Goal: Task Accomplishment & Management: Use online tool/utility

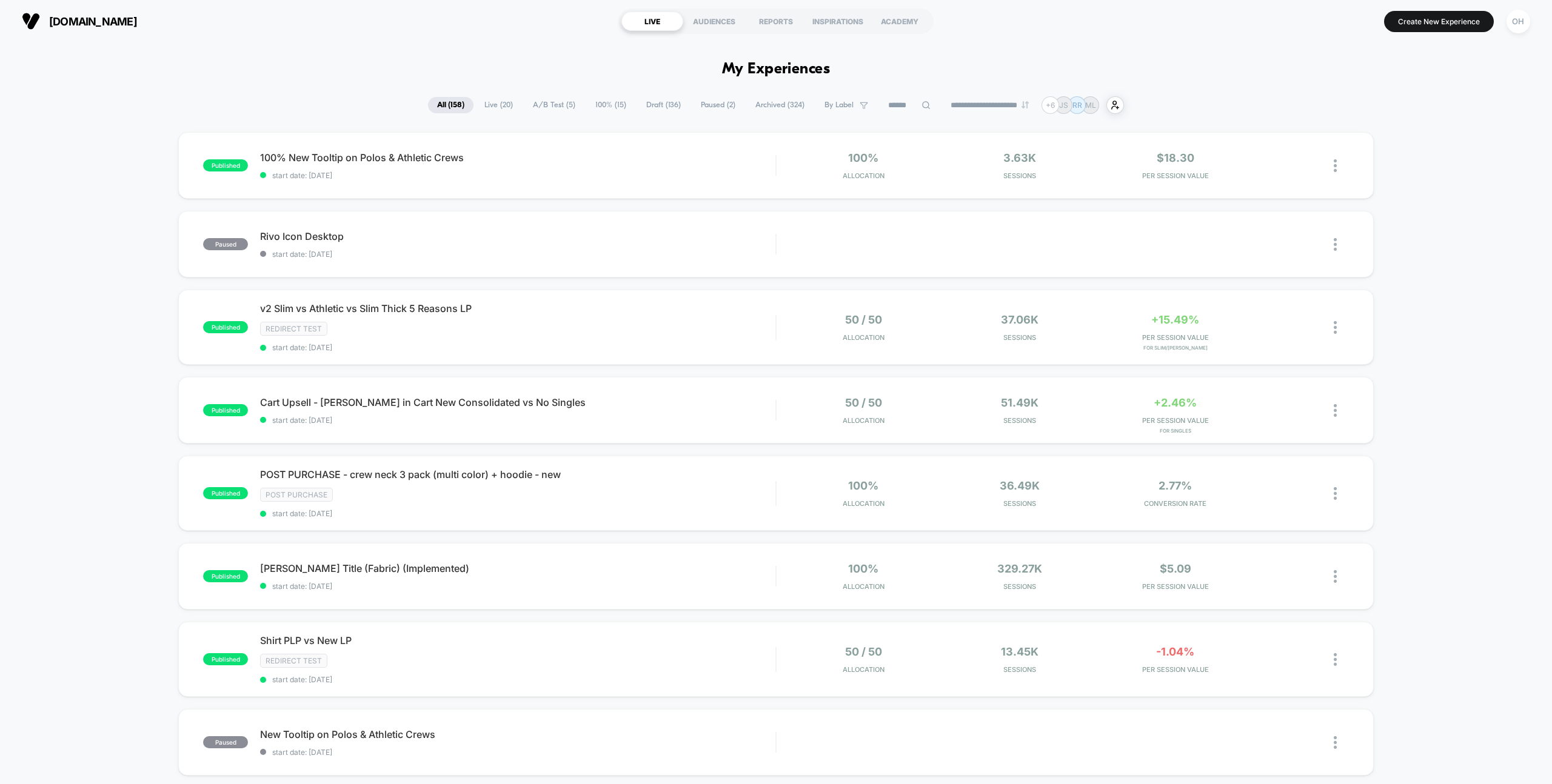
drag, startPoint x: 1421, startPoint y: 27, endPoint x: 1376, endPoint y: 27, distance: 45.0
click at [1421, 27] on button "Create New Experience" at bounding box center [1439, 21] width 109 height 21
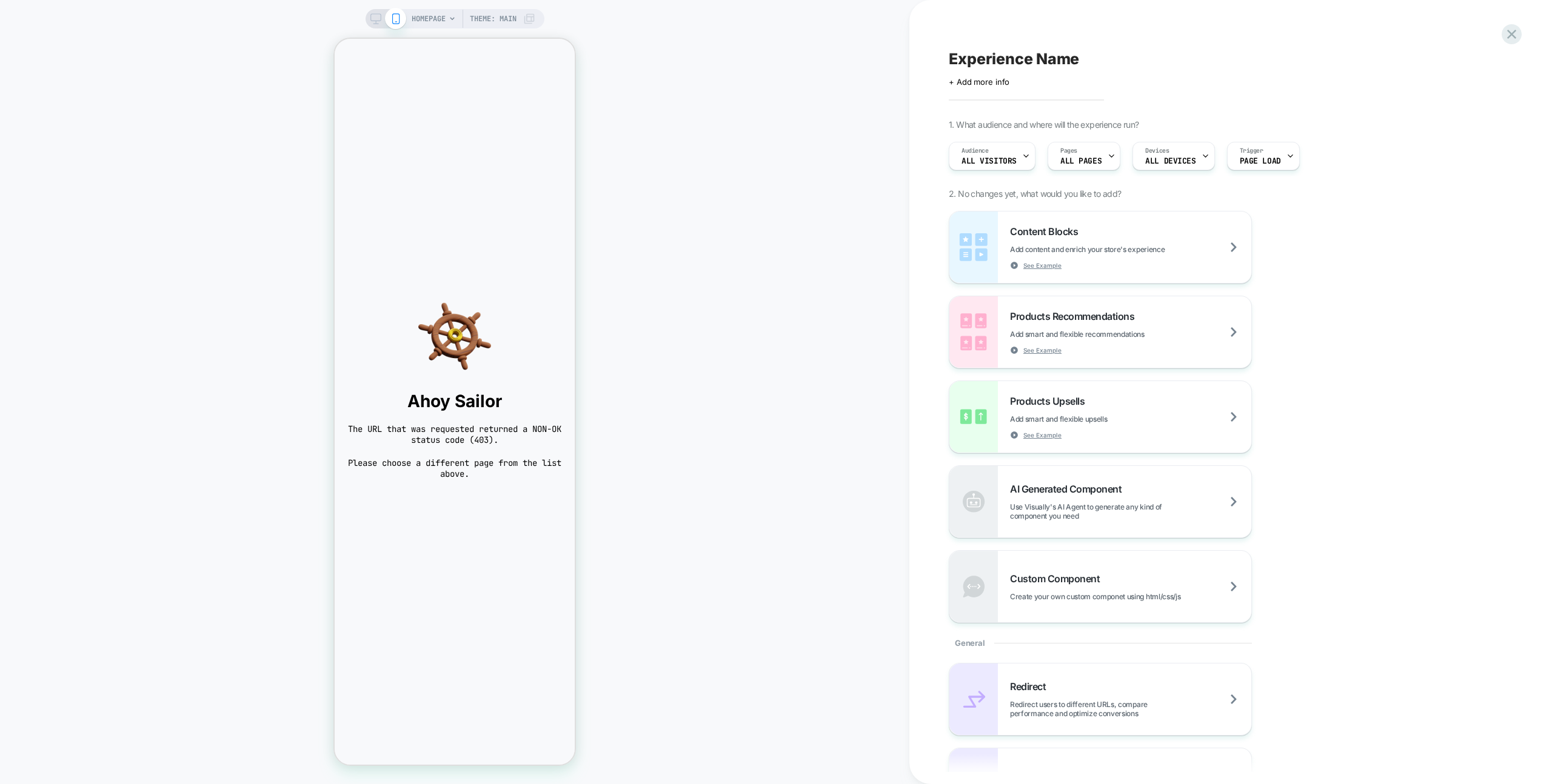
click at [440, 20] on span "HOMEPAGE" at bounding box center [429, 19] width 34 height 20
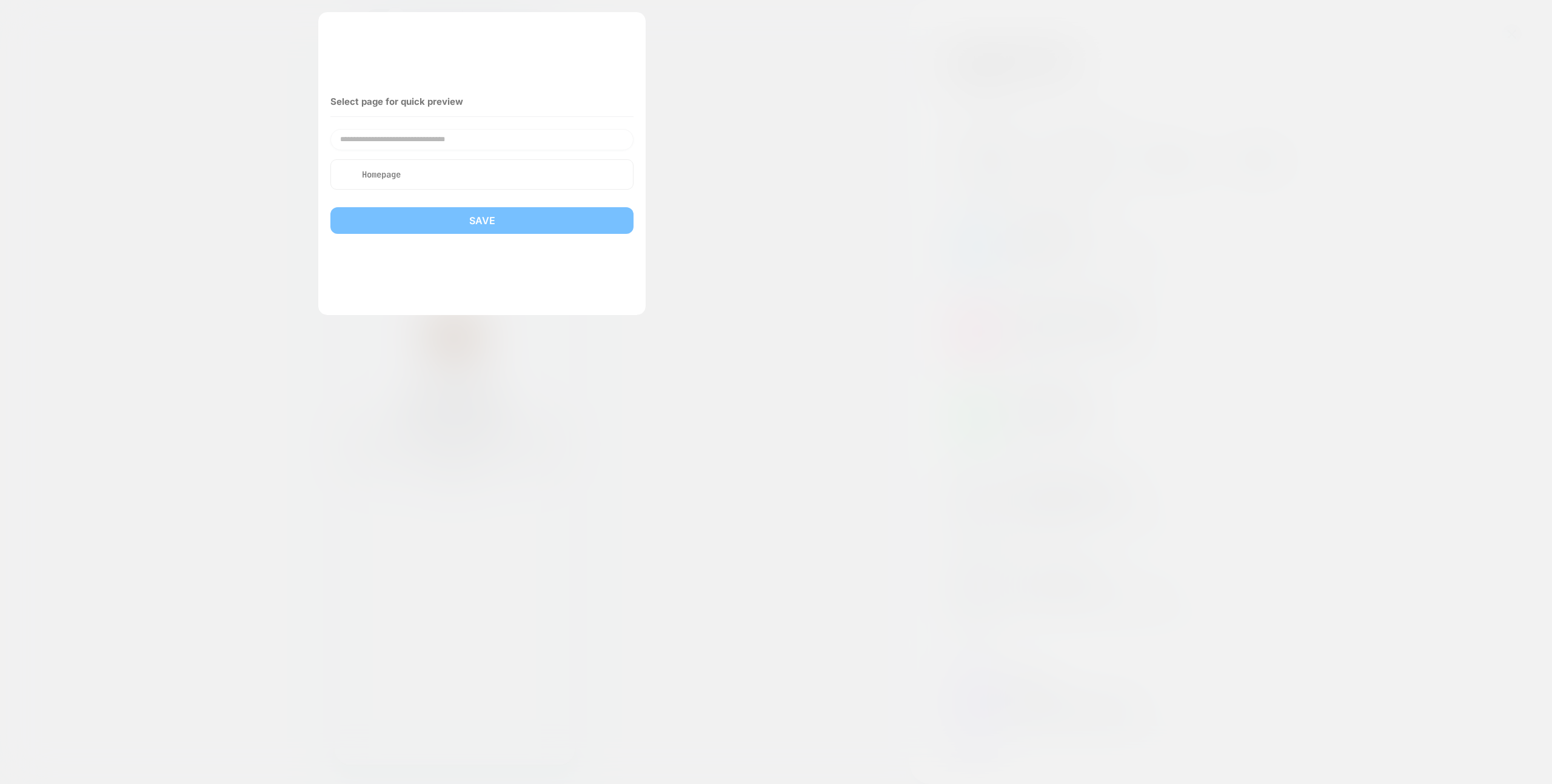
drag, startPoint x: 1290, startPoint y: 163, endPoint x: 1305, endPoint y: 164, distance: 15.0
click at [1290, 163] on div at bounding box center [776, 392] width 1552 height 784
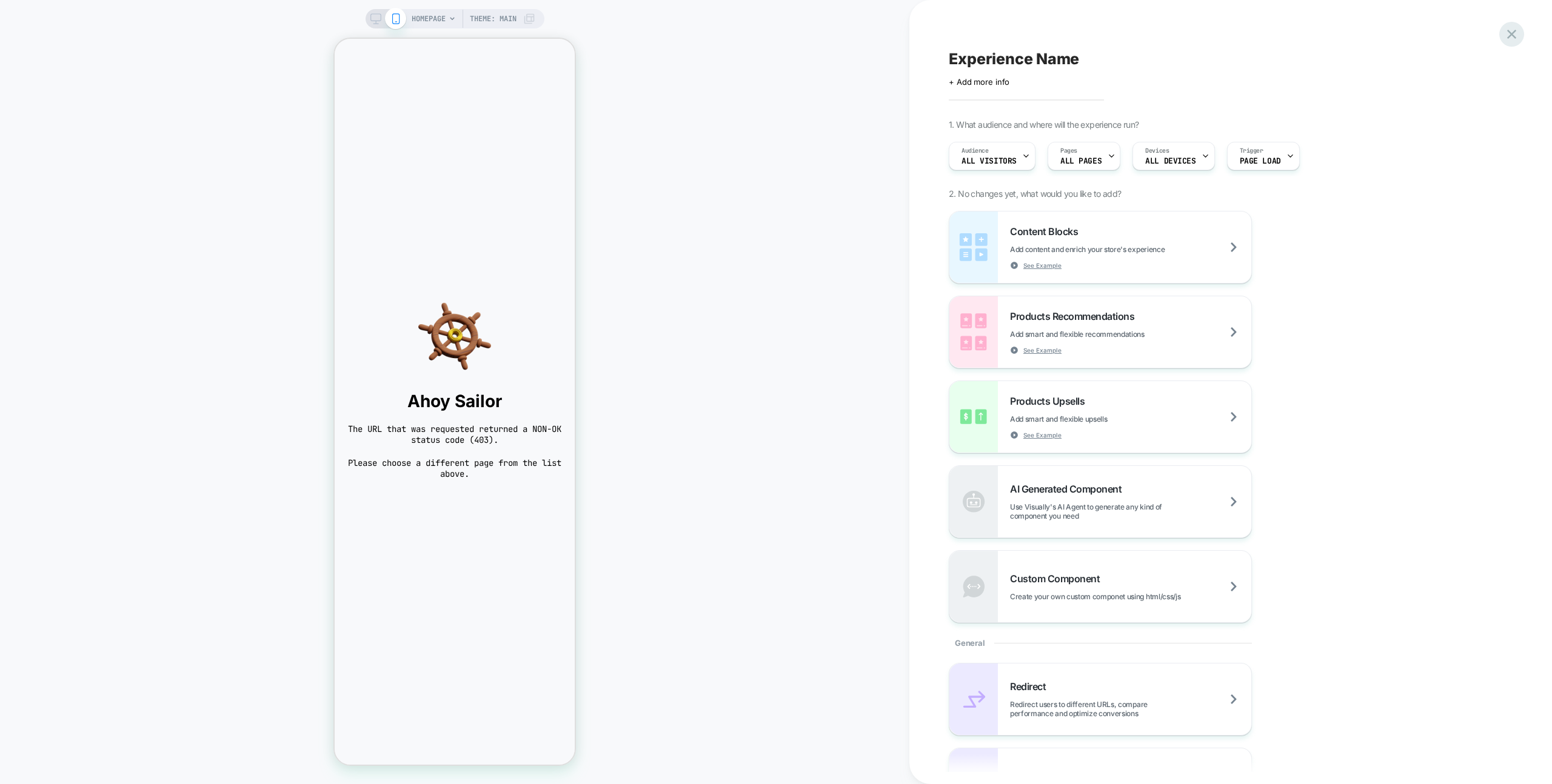
click at [1503, 41] on icon at bounding box center [1511, 34] width 16 height 16
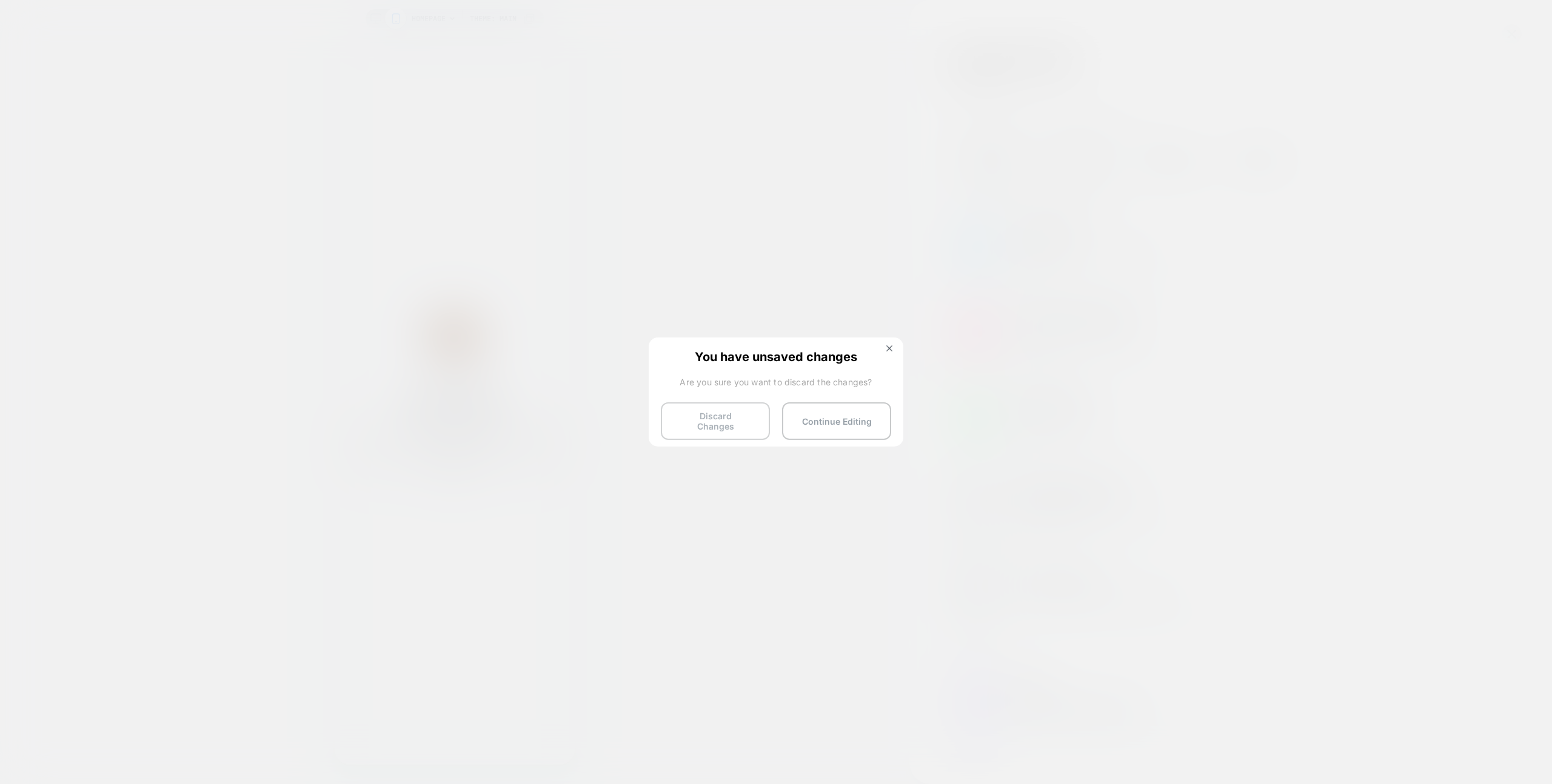
click at [699, 402] on button "Discard Changes" at bounding box center [716, 421] width 109 height 38
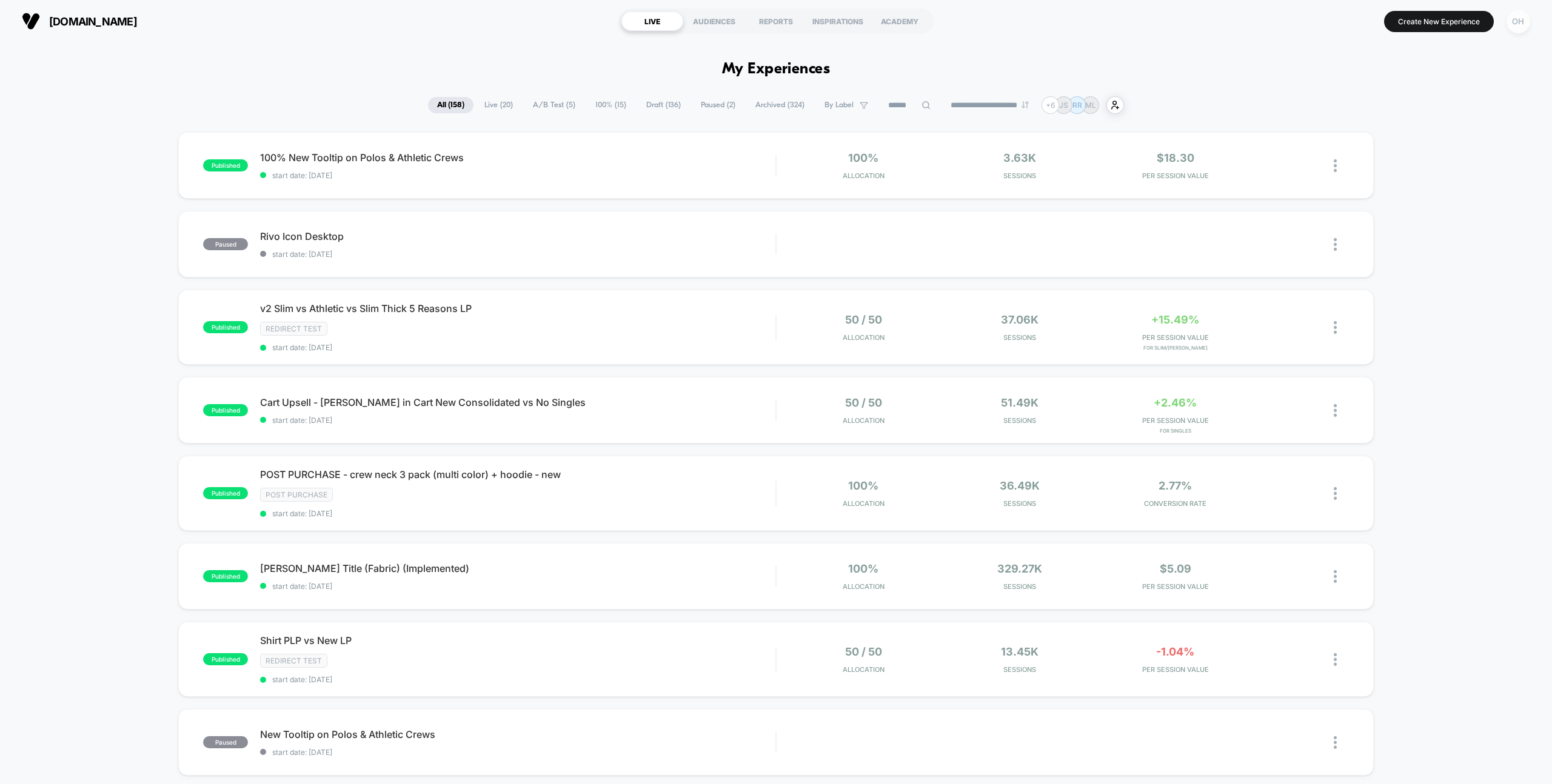
click at [1517, 30] on div "OH" at bounding box center [1518, 21] width 23 height 23
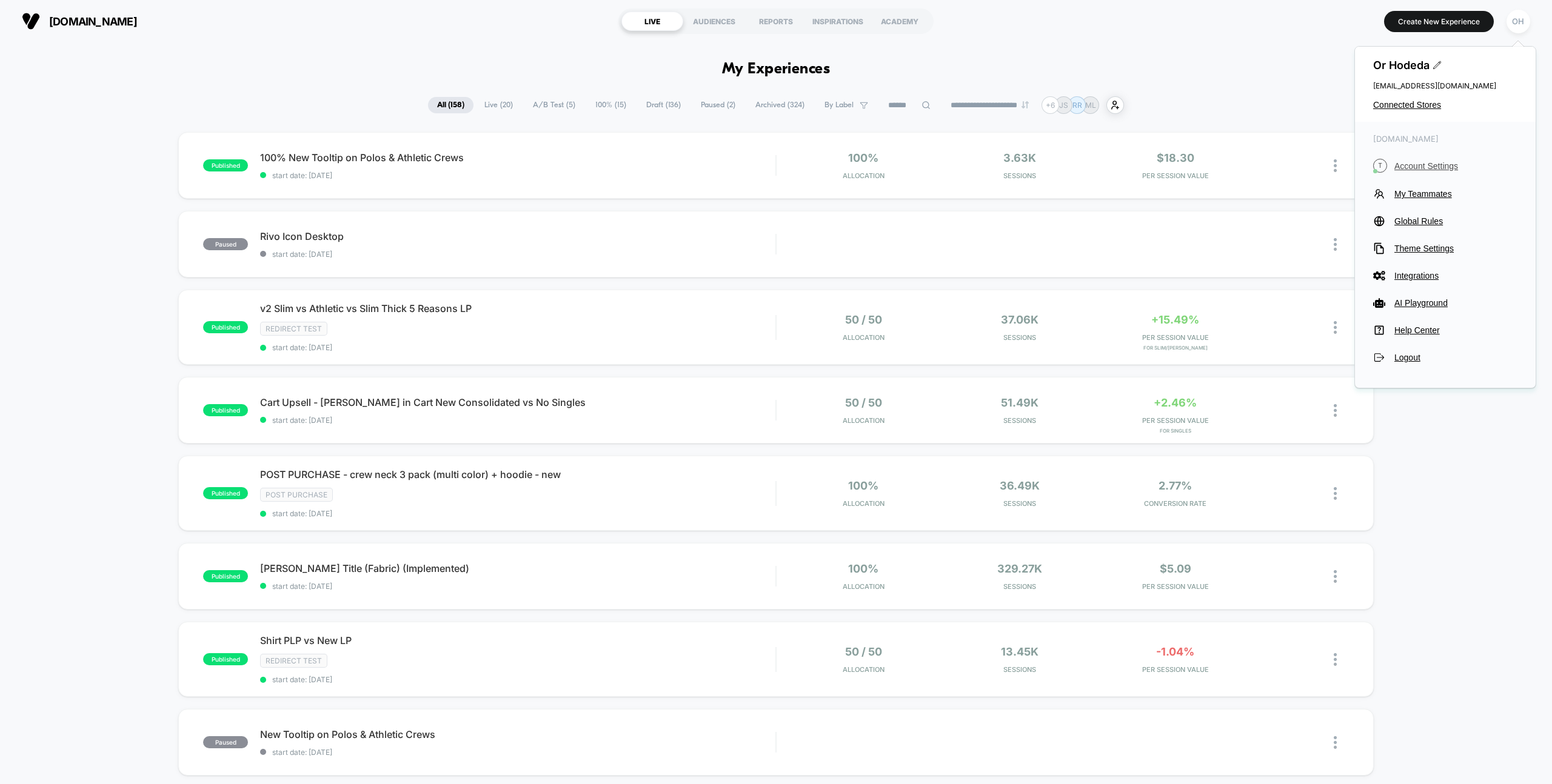
click at [1411, 161] on span "Account Settings" at bounding box center [1456, 166] width 123 height 10
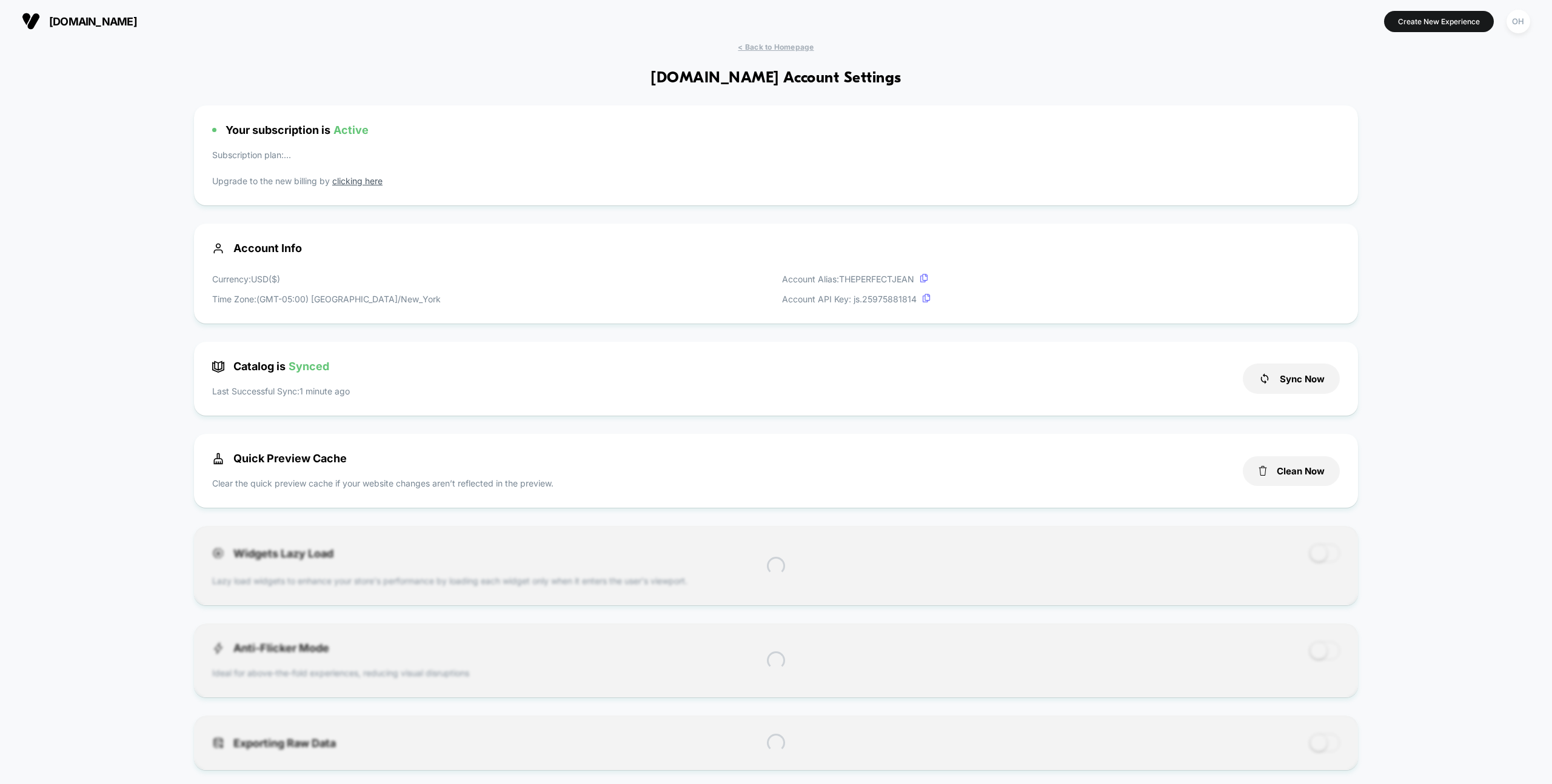
scroll to position [163, 0]
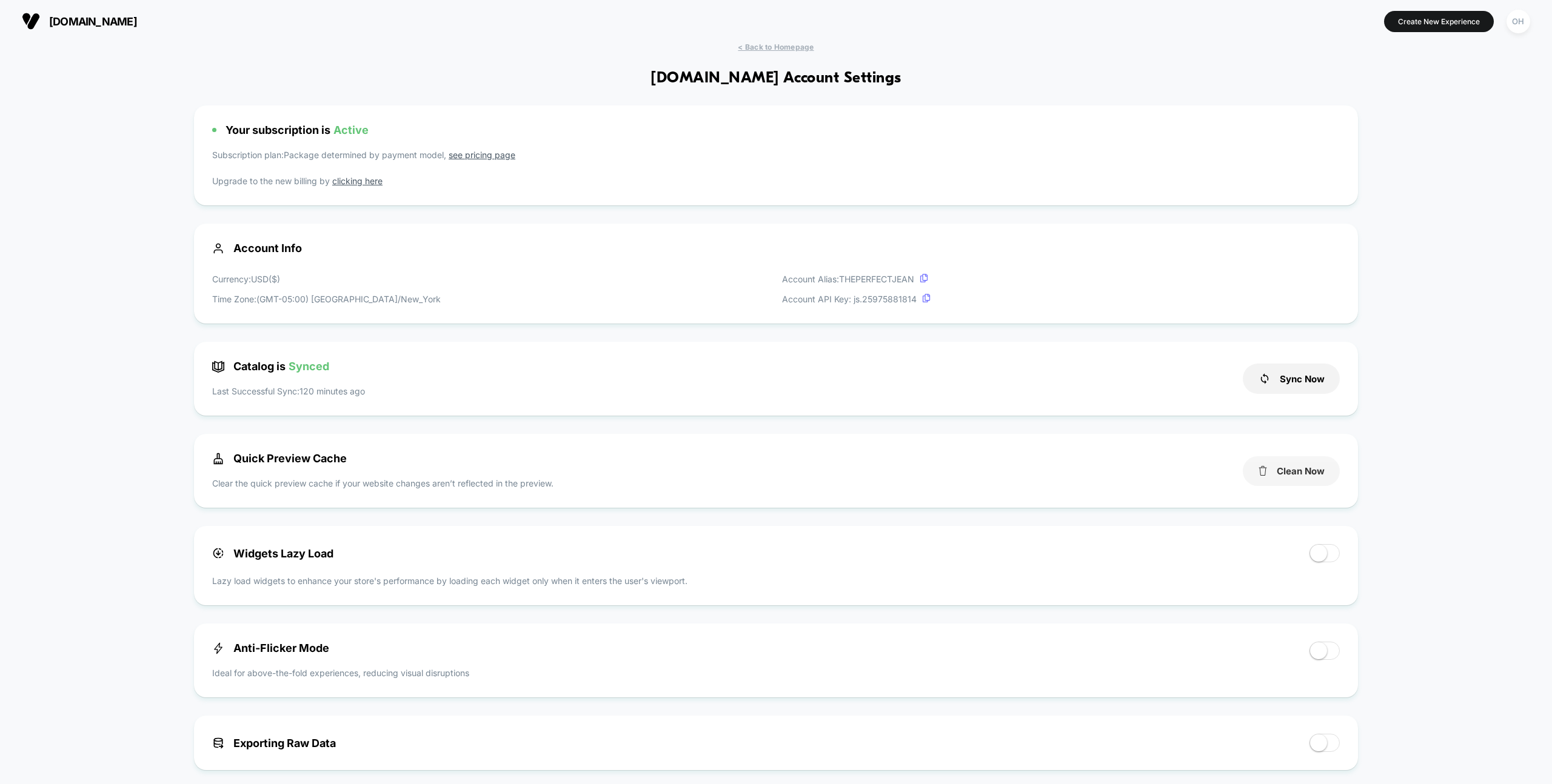
click at [1297, 483] on button "Clean Now" at bounding box center [1291, 471] width 97 height 30
click at [1419, 23] on button "Create New Experience" at bounding box center [1439, 21] width 109 height 21
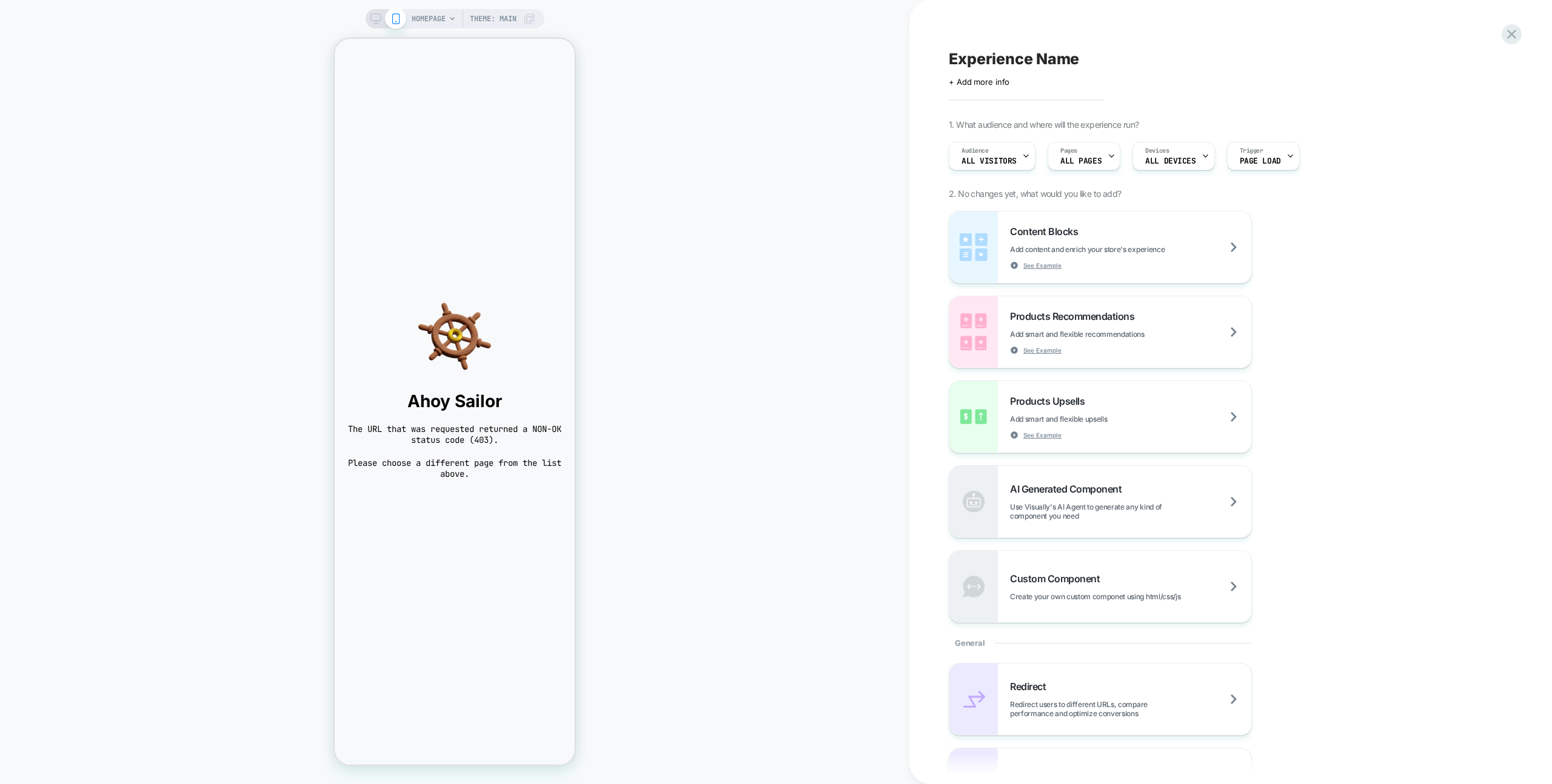
click at [423, 17] on span "HOMEPAGE" at bounding box center [429, 19] width 34 height 20
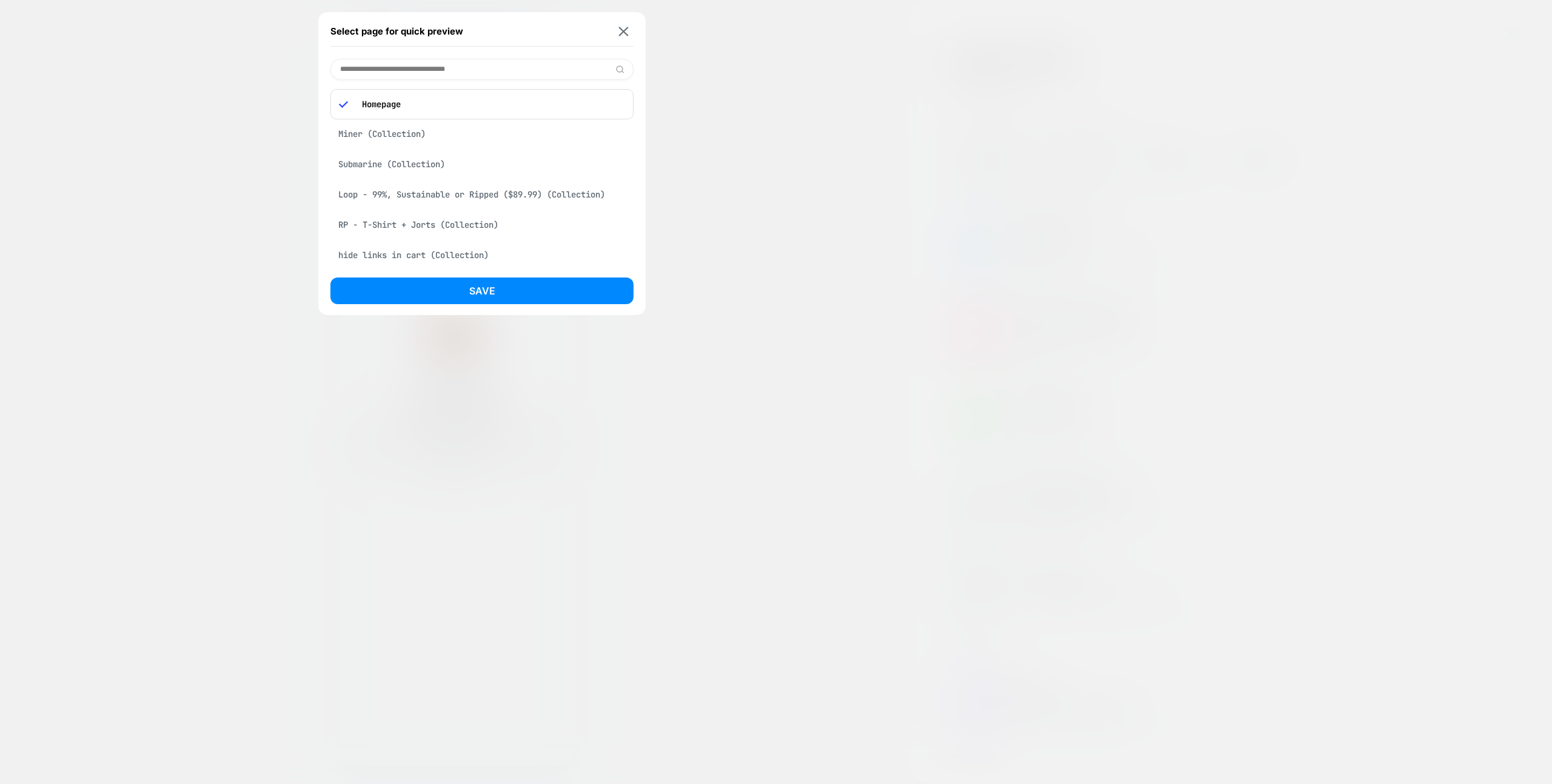
click at [707, 51] on div at bounding box center [776, 392] width 1552 height 784
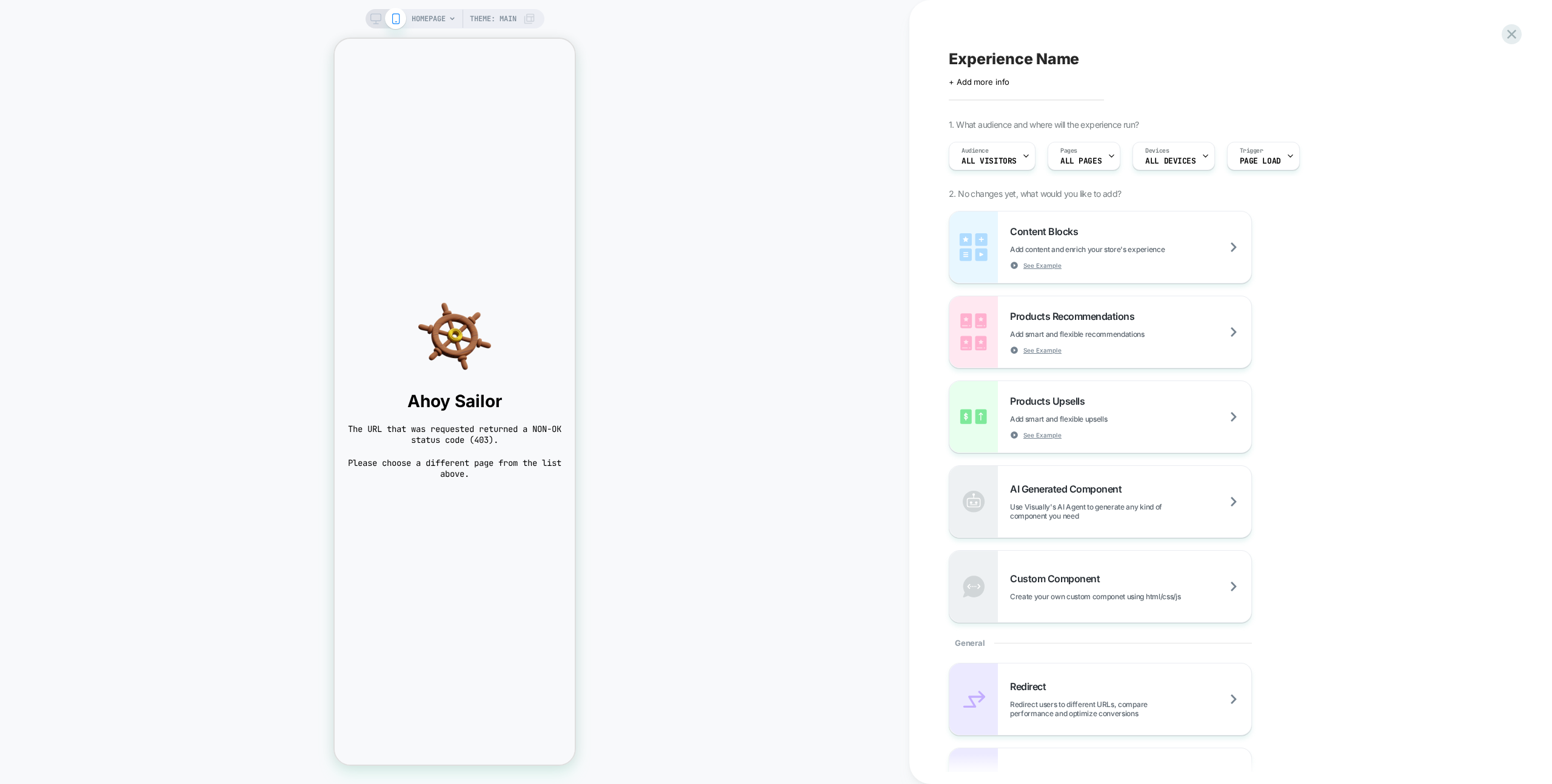
click at [427, 22] on span "HOMEPAGE" at bounding box center [429, 19] width 34 height 20
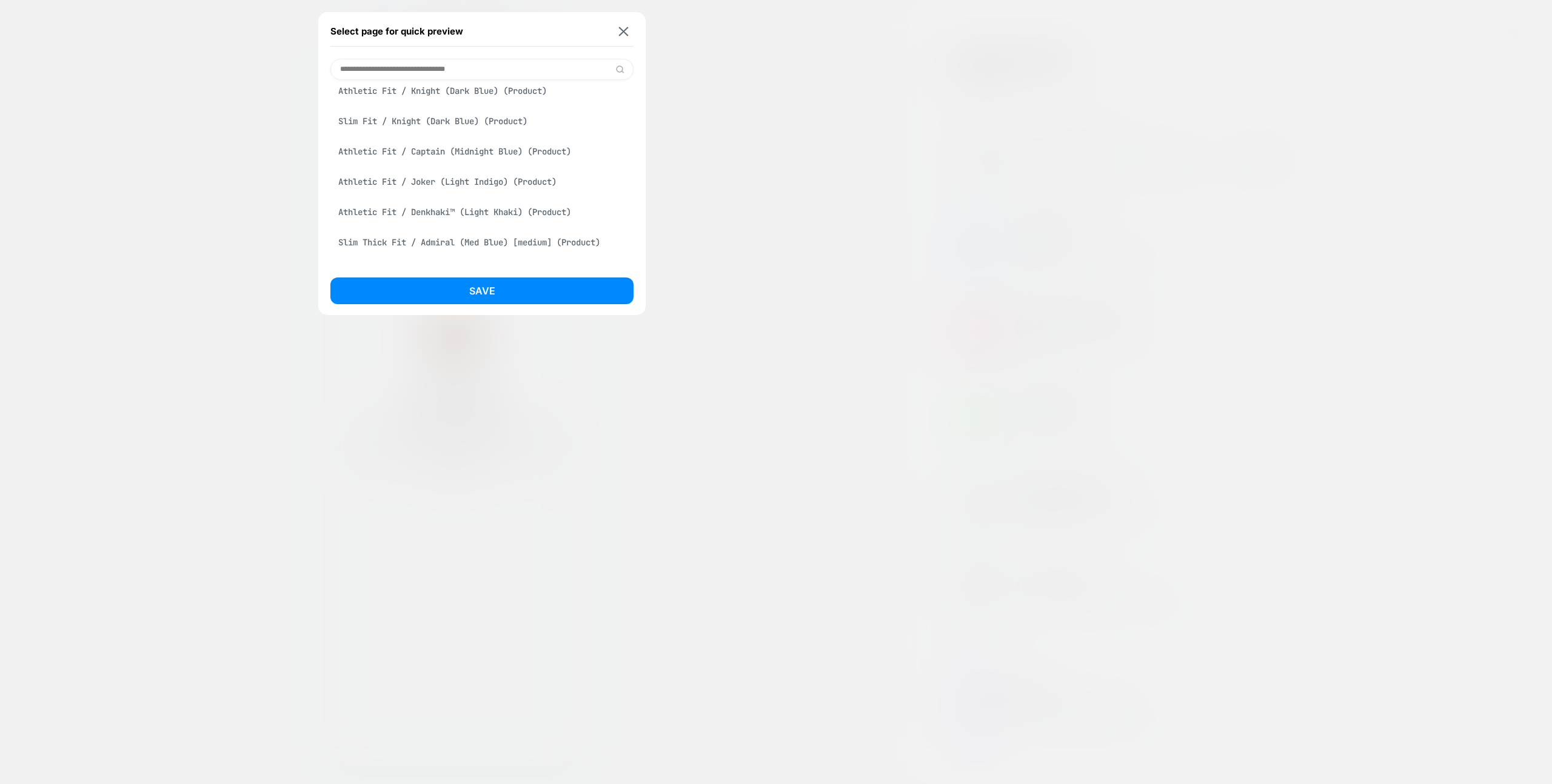
scroll to position [1141, 0]
click at [480, 130] on div "Miner (Collection) Submarine (Collection) Loop - 99%, Sustainable or Ripped ($8…" at bounding box center [481, 509] width 303 height 3056
drag, startPoint x: 479, startPoint y: 119, endPoint x: 516, endPoint y: 270, distance: 155.5
click at [479, 119] on div "Bootcut Fit / Knight (Dark Blue) (Product)" at bounding box center [481, 114] width 303 height 23
click at [524, 301] on button "Save" at bounding box center [481, 290] width 303 height 27
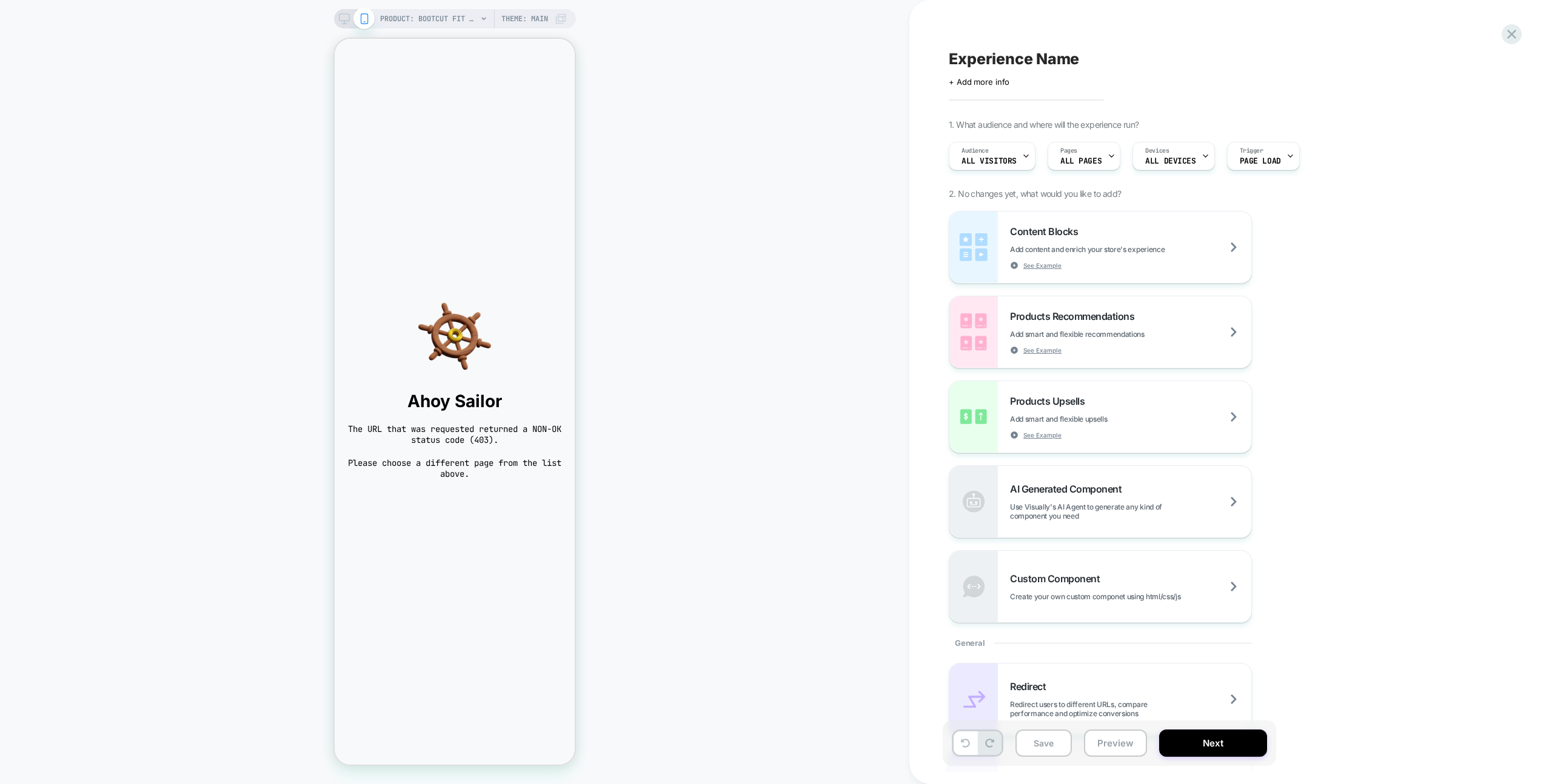
scroll to position [0, 0]
drag, startPoint x: 1499, startPoint y: 25, endPoint x: 1507, endPoint y: 30, distance: 9.4
click at [1499, 24] on div "Experience Name Click to edit experience details + Add more info 1. What audien…" at bounding box center [1230, 392] width 643 height 784
click at [1508, 31] on icon at bounding box center [1512, 35] width 9 height 9
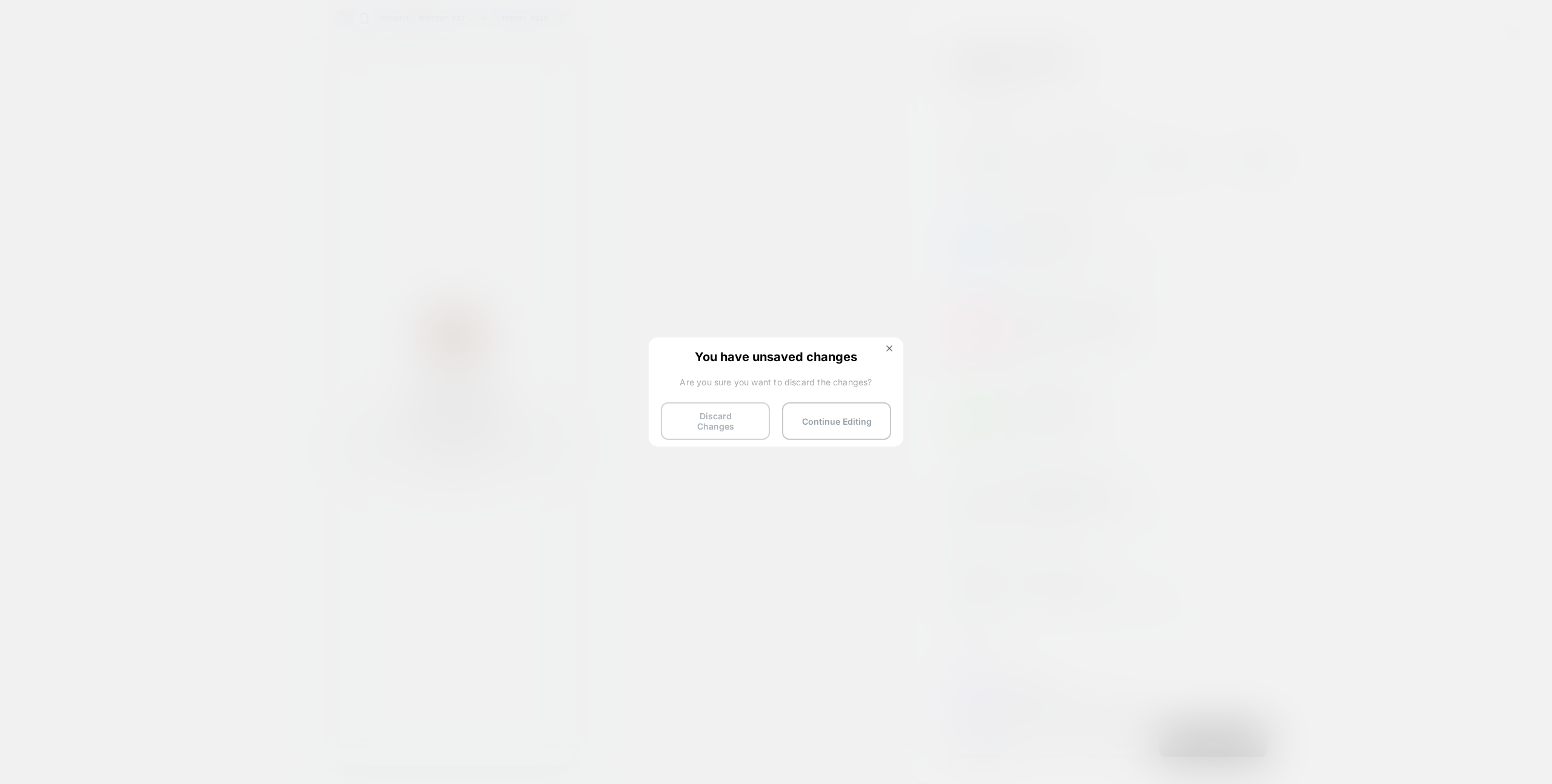
click at [727, 427] on button "Discard Changes" at bounding box center [716, 421] width 109 height 38
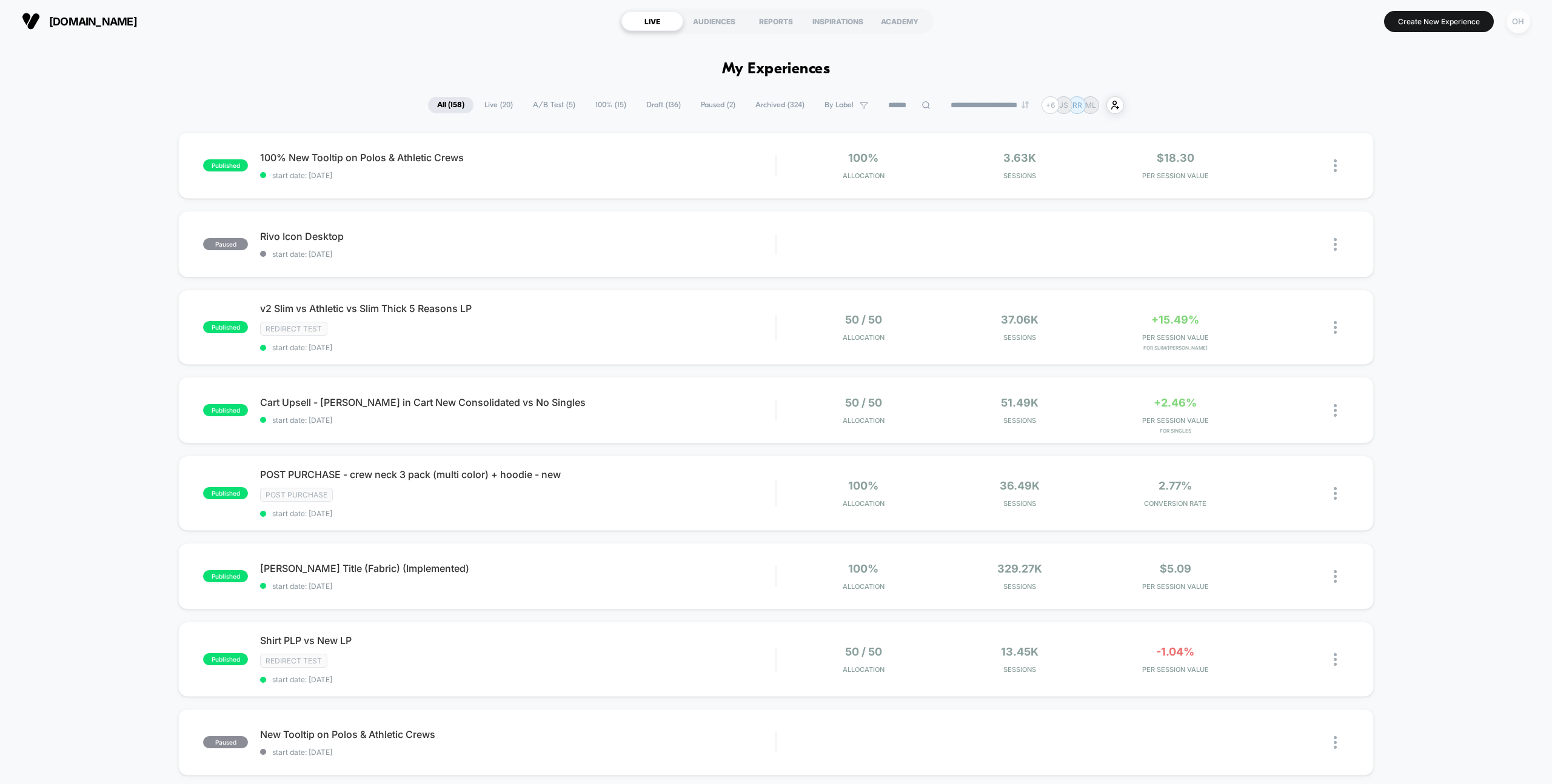
click at [1522, 13] on div "OH" at bounding box center [1518, 21] width 23 height 23
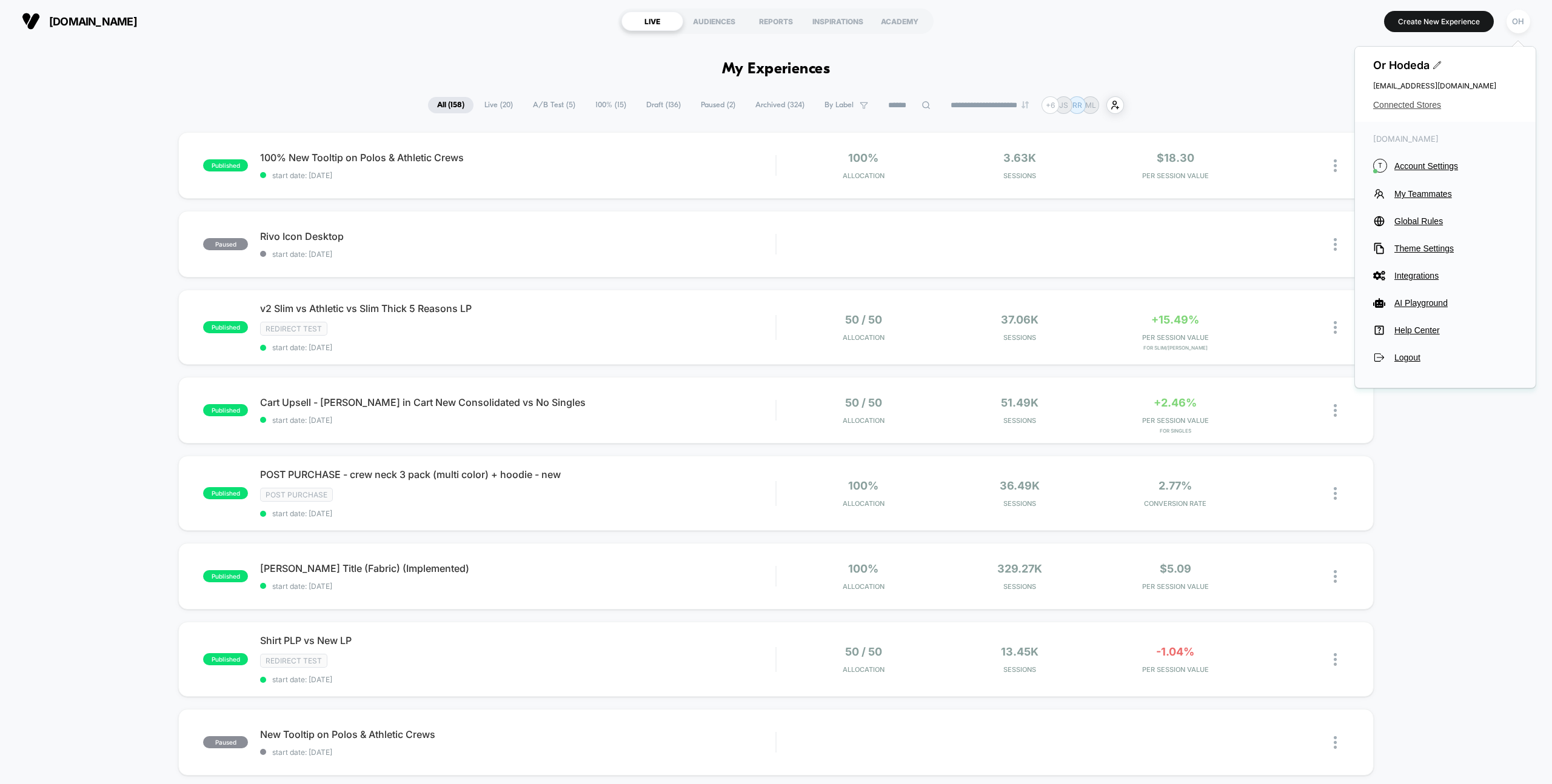
click at [1433, 109] on span "Connected Stores" at bounding box center [1445, 105] width 145 height 10
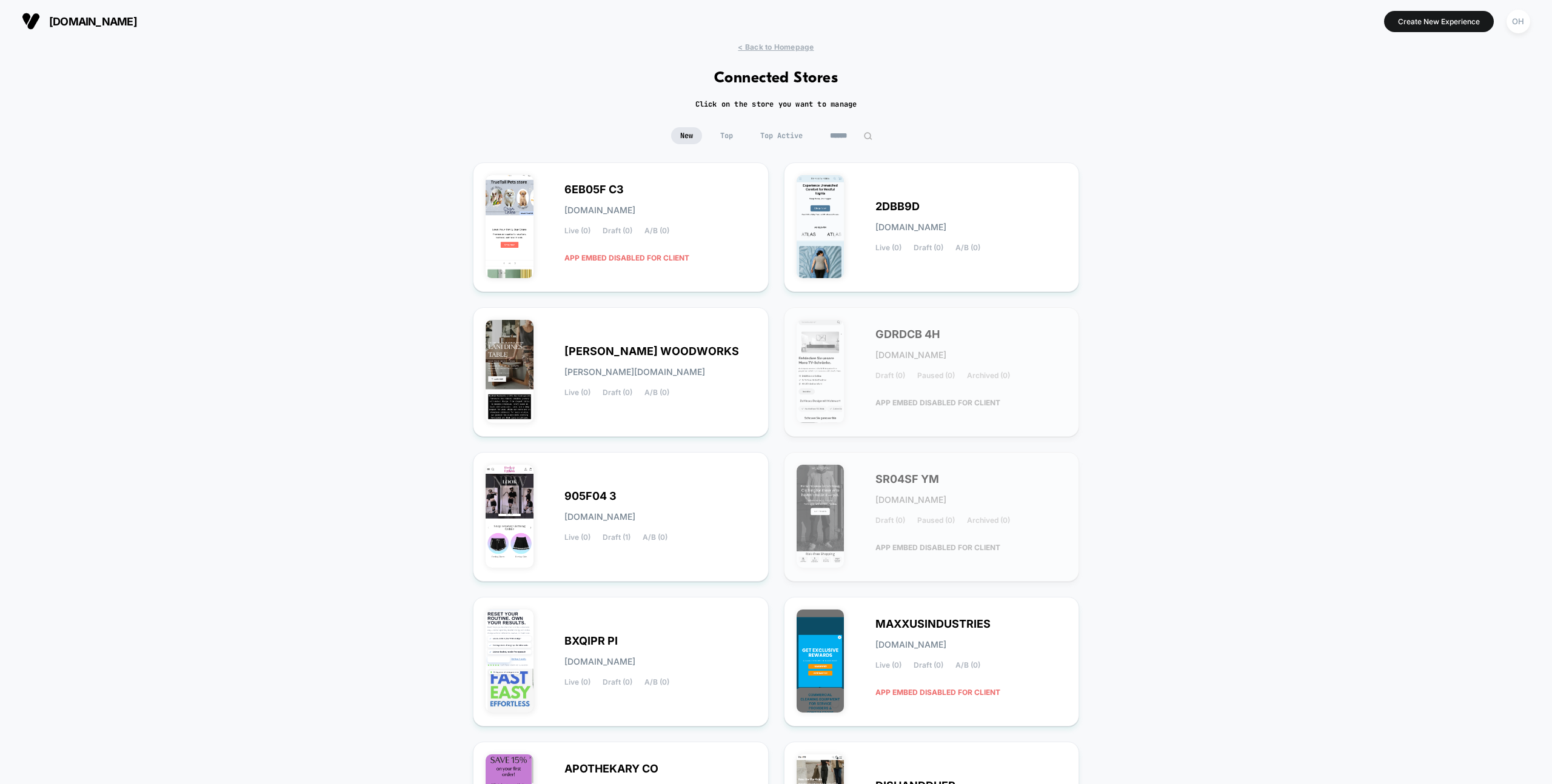
click at [840, 127] on div "< Back to Homepage Connected Stores Click on the store you want to manage New T…" at bounding box center [776, 500] width 1552 height 916
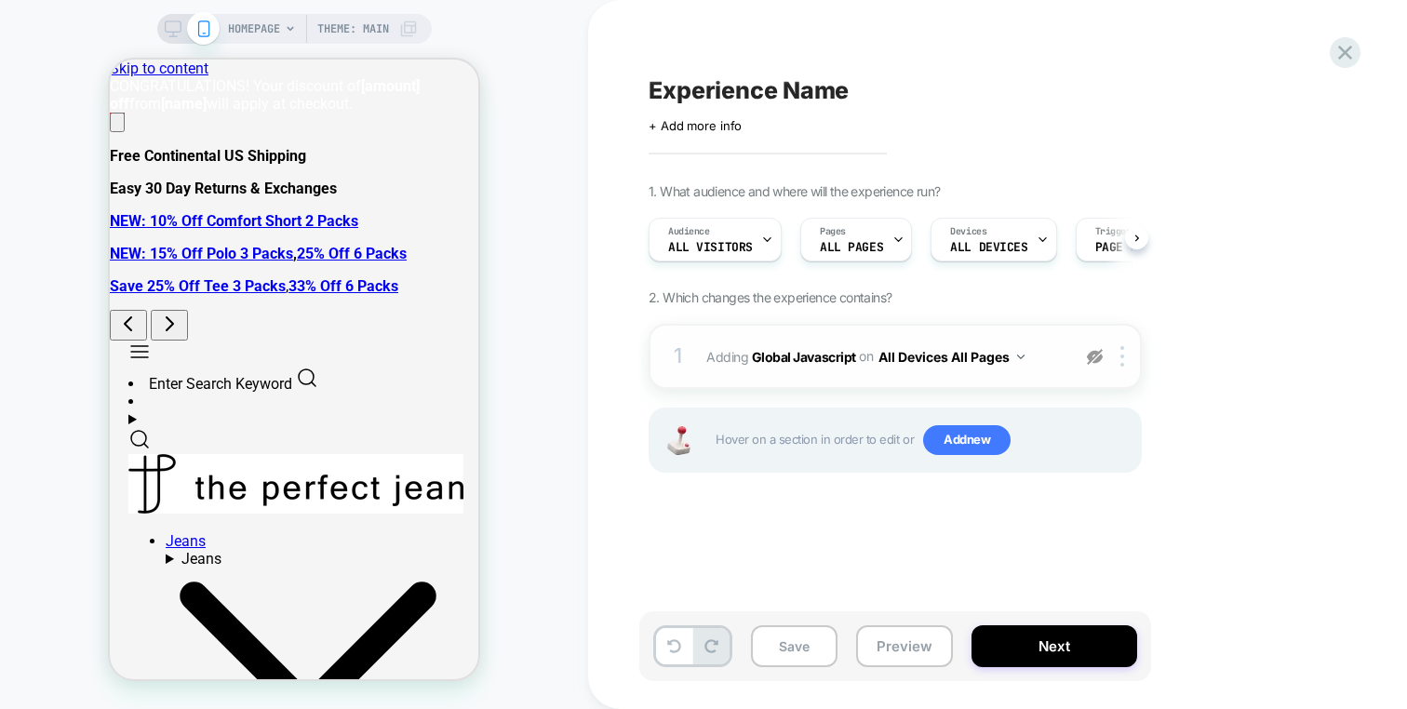
drag, startPoint x: 1089, startPoint y: 357, endPoint x: 852, endPoint y: 328, distance: 239.2
click at [1088, 357] on img at bounding box center [1095, 357] width 16 height 16
click at [1053, 343] on span "Adding Global Javascript on All Devices All Pages" at bounding box center [883, 356] width 355 height 27
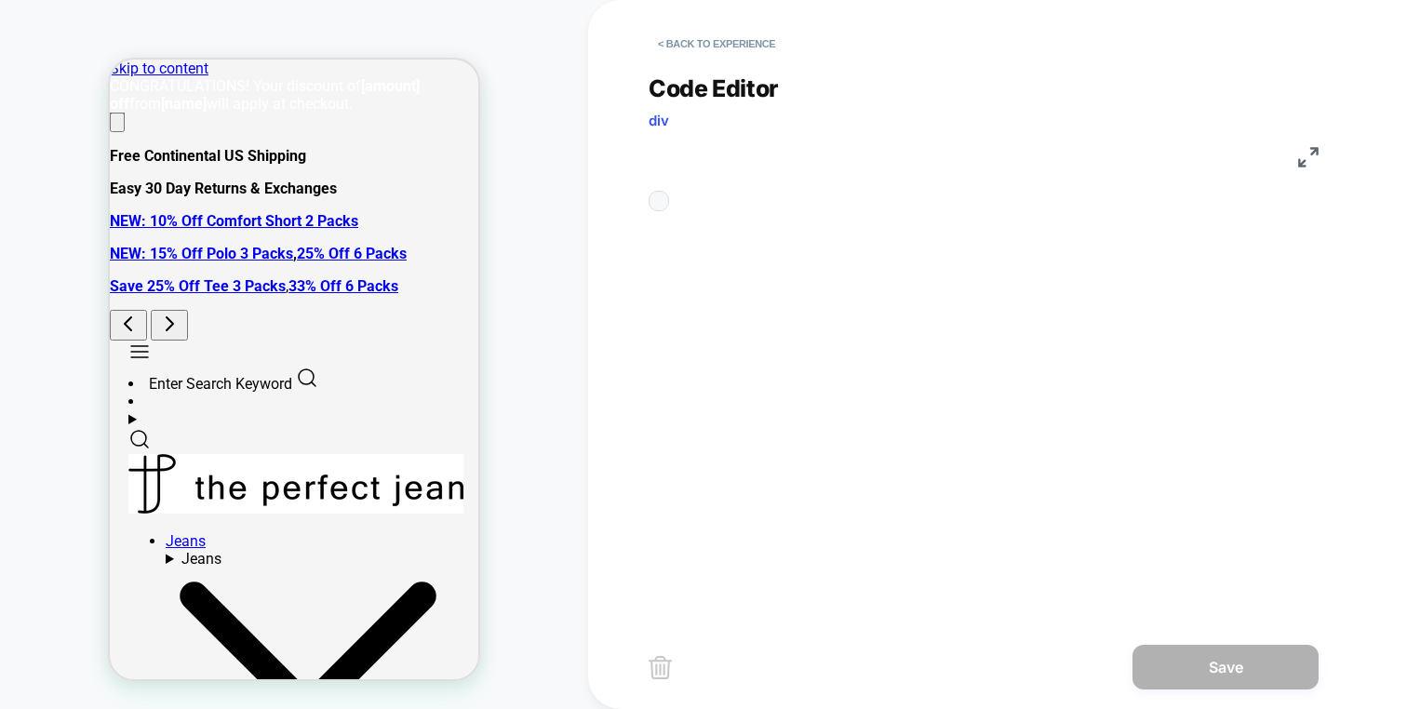
scroll to position [251, 0]
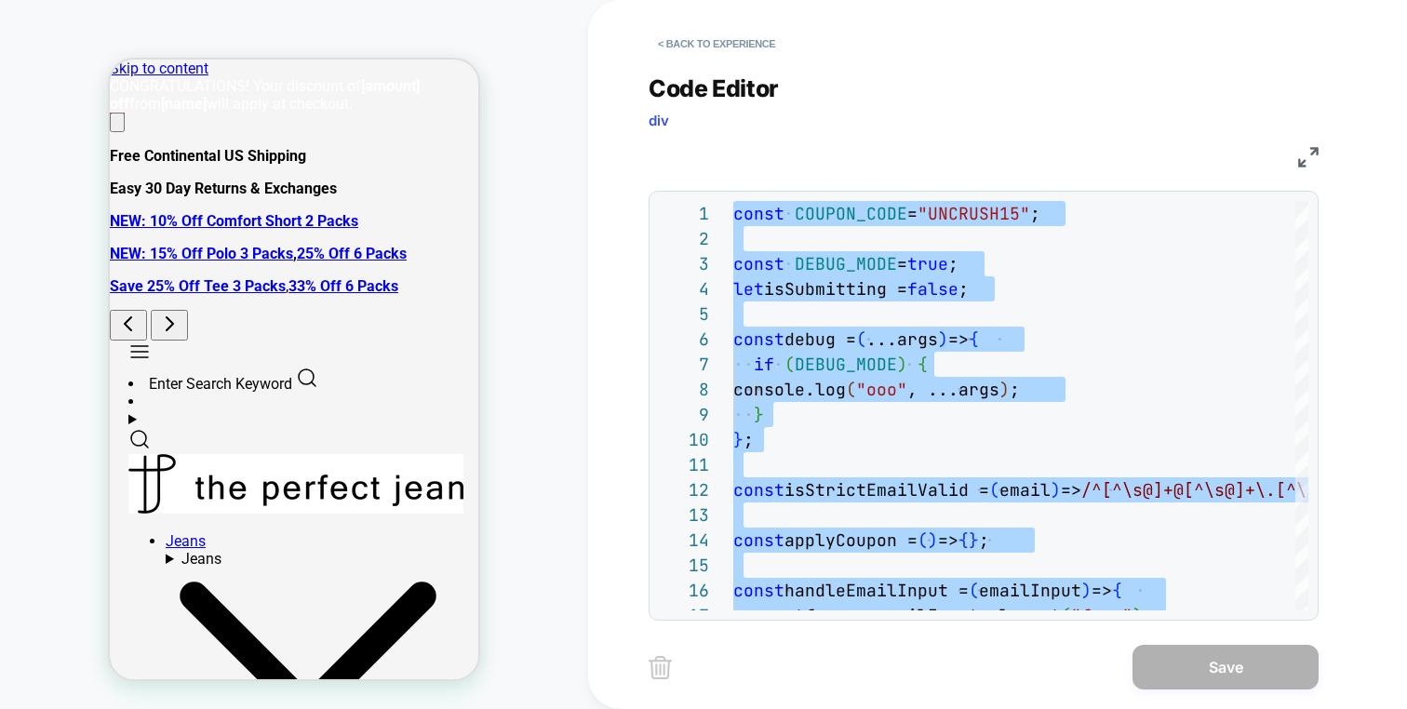
scroll to position [25, 0]
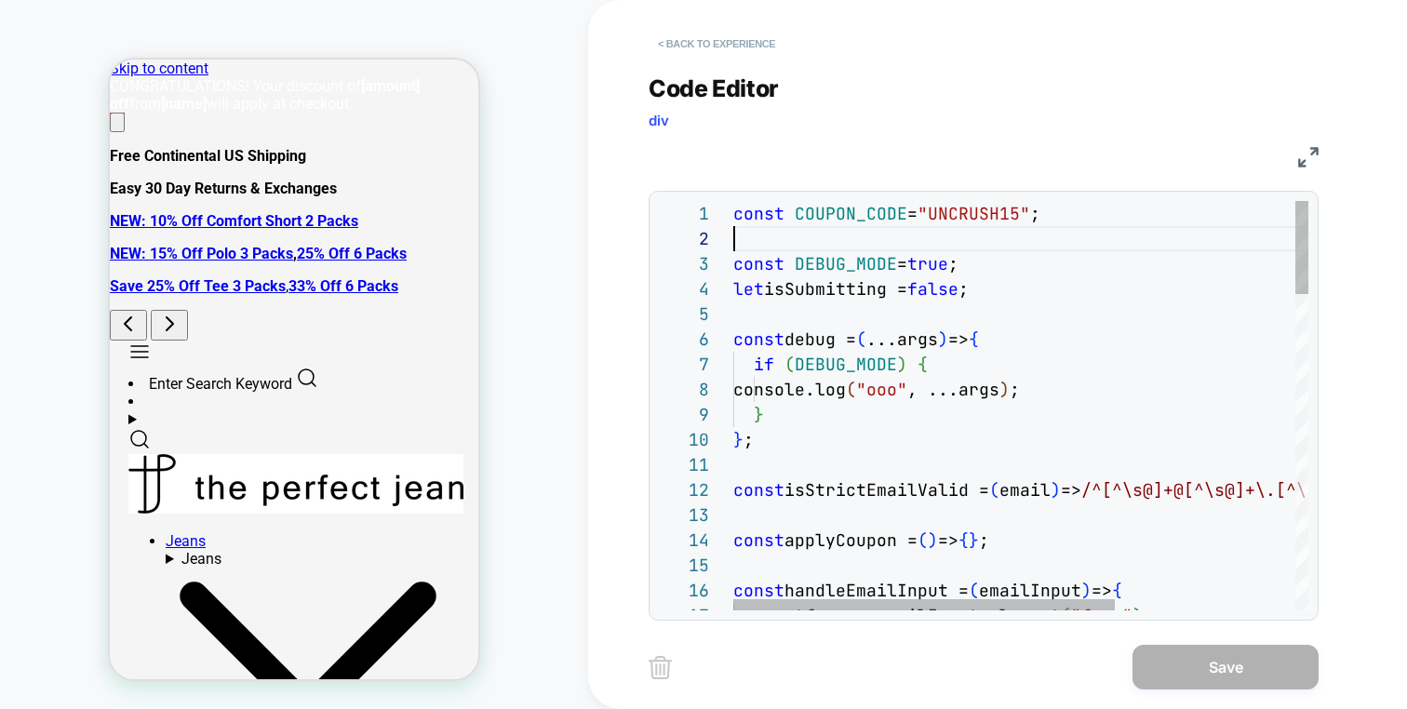
type textarea "**********"
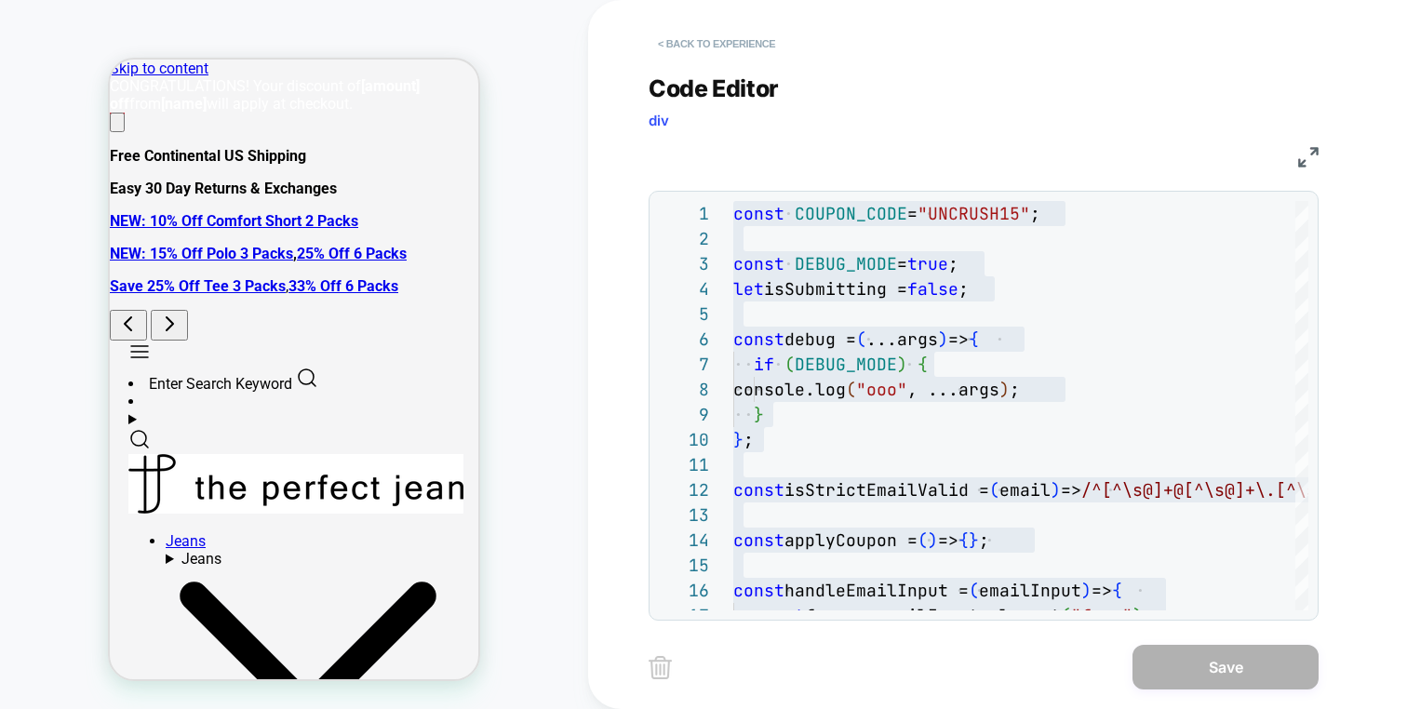
click at [751, 40] on button "< Back to experience" at bounding box center [717, 44] width 136 height 30
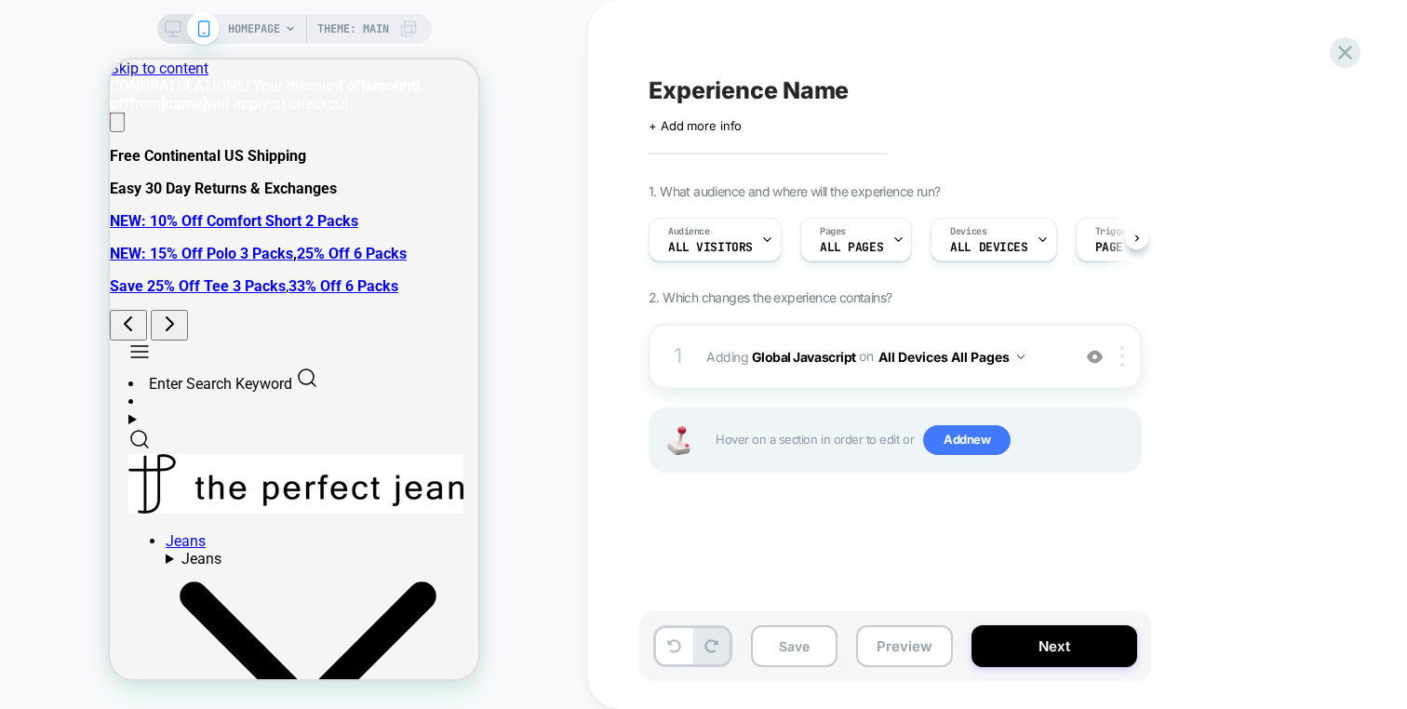
click at [1112, 357] on div at bounding box center [1125, 356] width 31 height 20
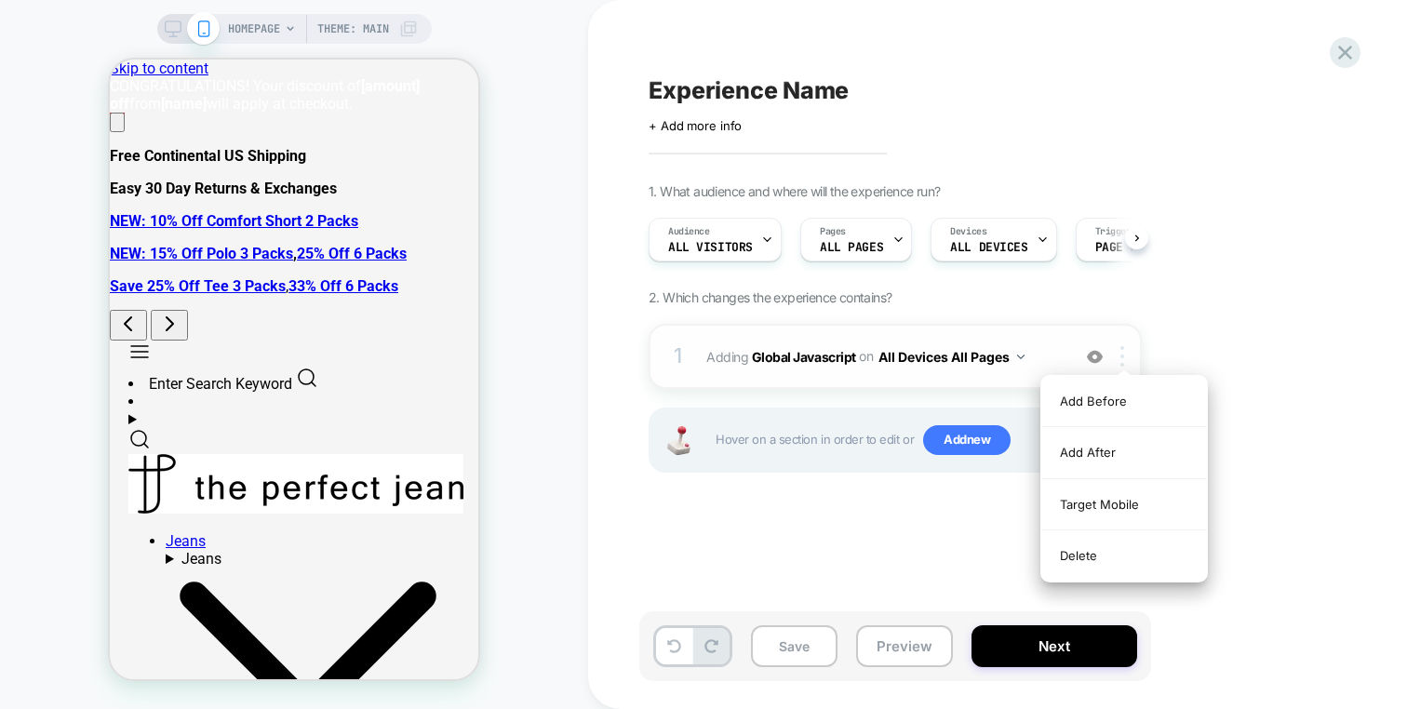
scroll to position [0, 1]
click at [1115, 356] on div at bounding box center [1125, 356] width 31 height 20
click at [1118, 356] on div at bounding box center [1125, 356] width 31 height 20
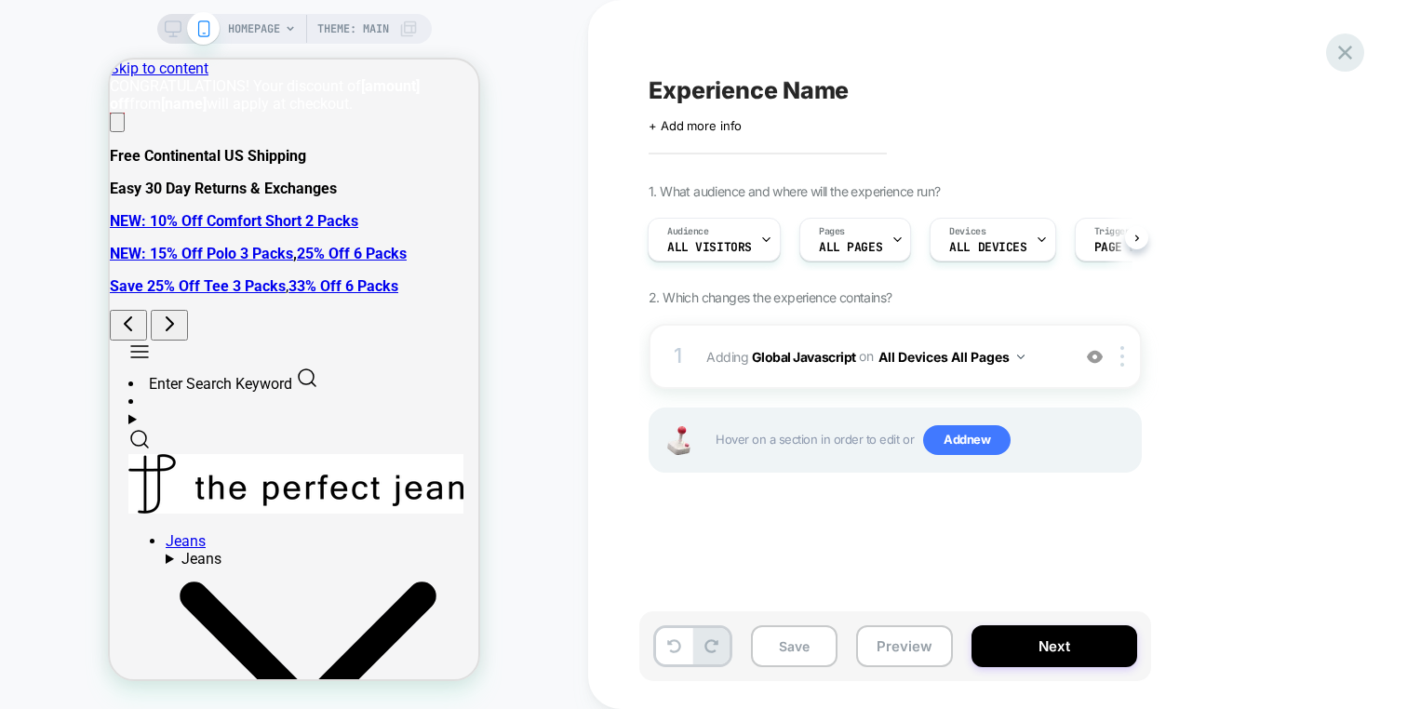
click at [1350, 52] on icon at bounding box center [1345, 52] width 25 height 25
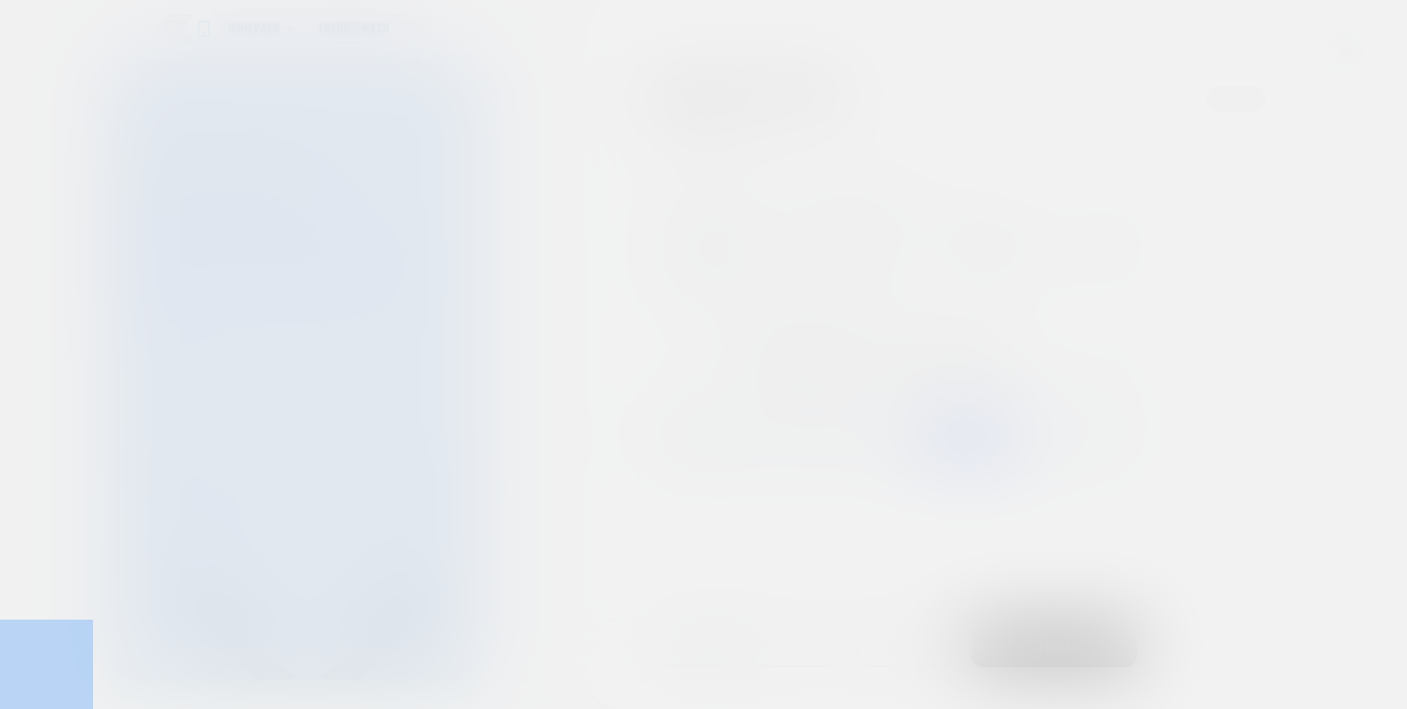
click at [1350, 52] on div at bounding box center [703, 354] width 1407 height 709
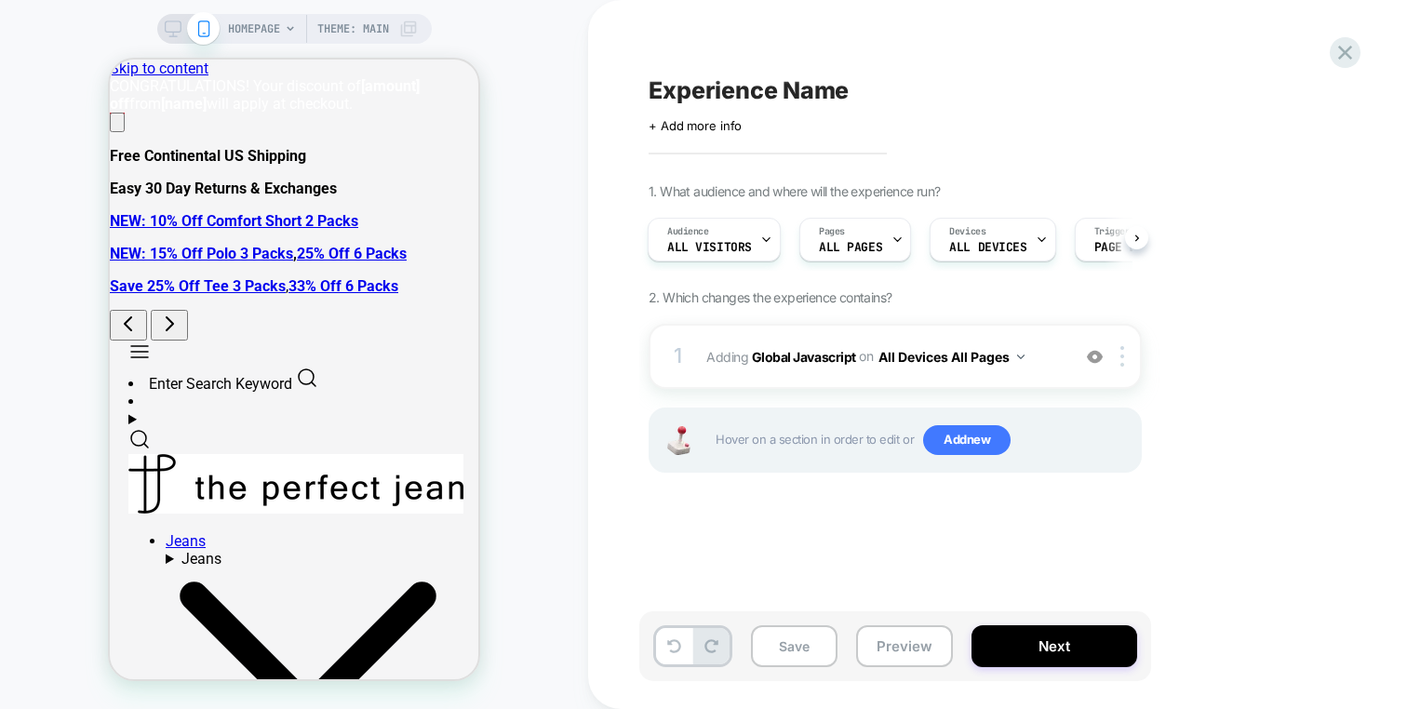
click at [1323, 55] on div "Experience Name Click to edit experience details + Add more info 1. What audien…" at bounding box center [988, 355] width 698 height 672
click at [1327, 54] on div "Experience Name Click to edit experience details + Add more info 1. What audien…" at bounding box center [988, 355] width 698 height 672
click at [1341, 50] on icon at bounding box center [1345, 52] width 25 height 25
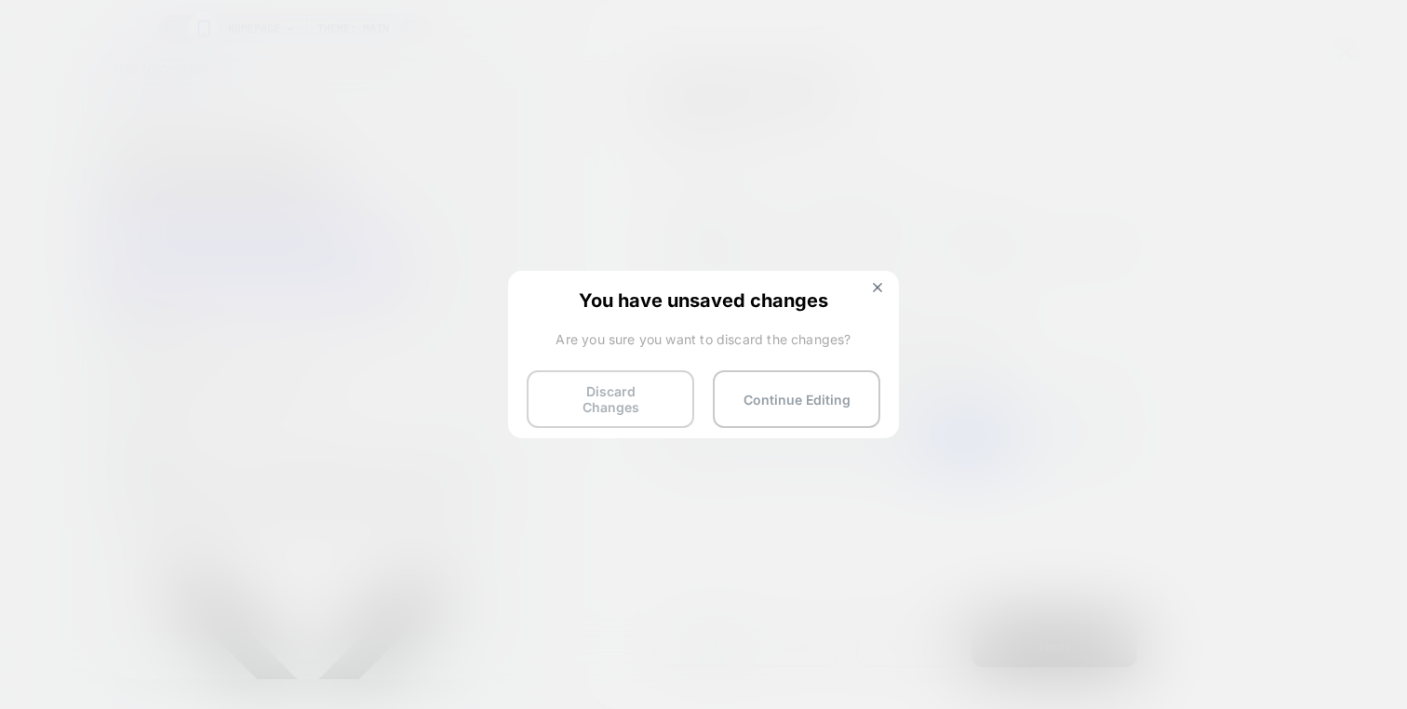
click at [583, 383] on button "Discard Changes" at bounding box center [611, 399] width 168 height 58
